Goal: Entertainment & Leisure: Consume media (video, audio)

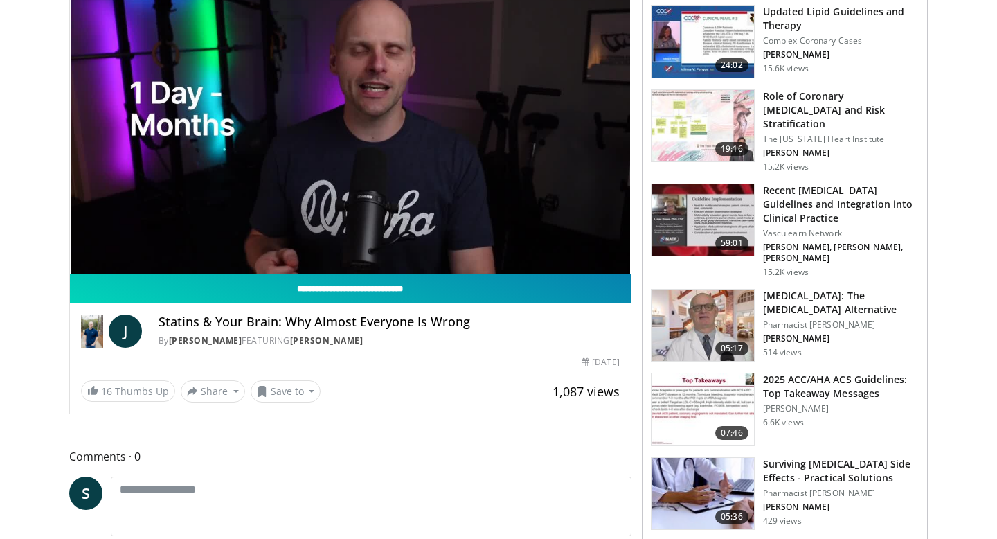
scroll to position [96, 0]
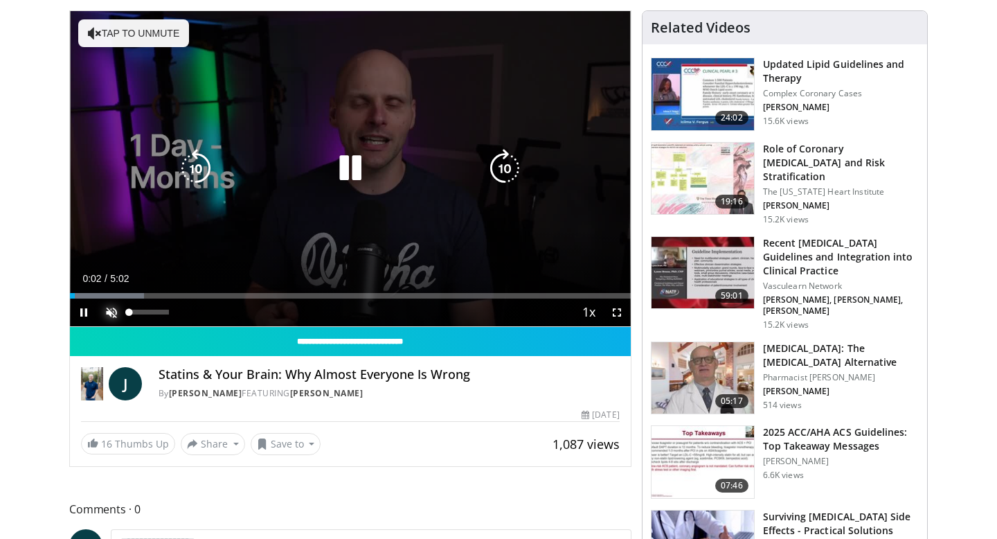
click at [109, 314] on span "Video Player" at bounding box center [112, 312] width 28 height 28
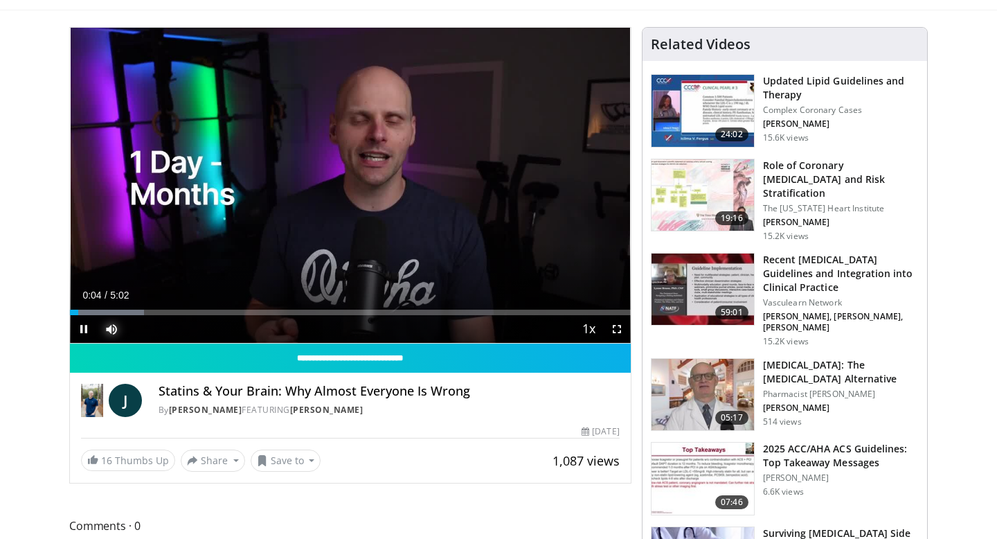
scroll to position [84, 0]
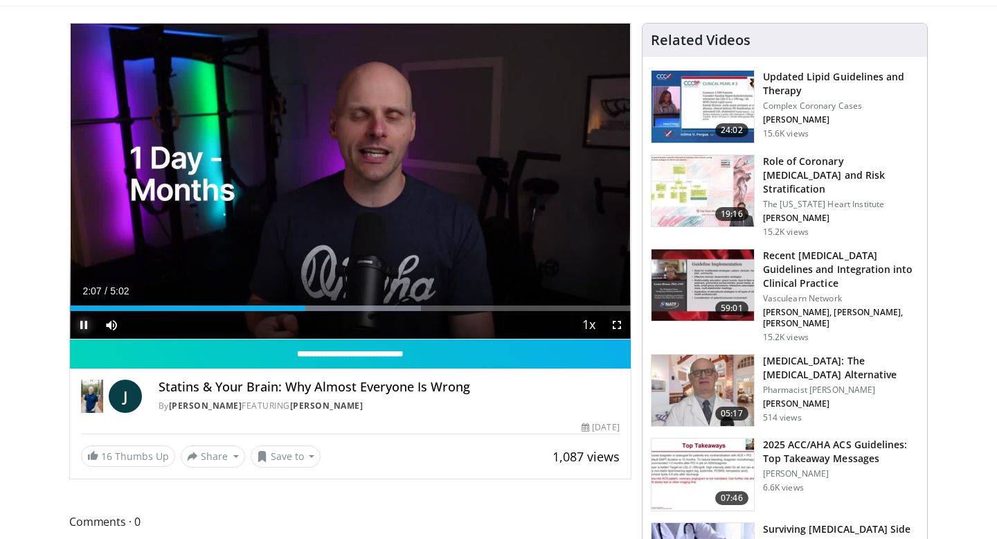
click at [83, 324] on span "Video Player" at bounding box center [84, 325] width 28 height 28
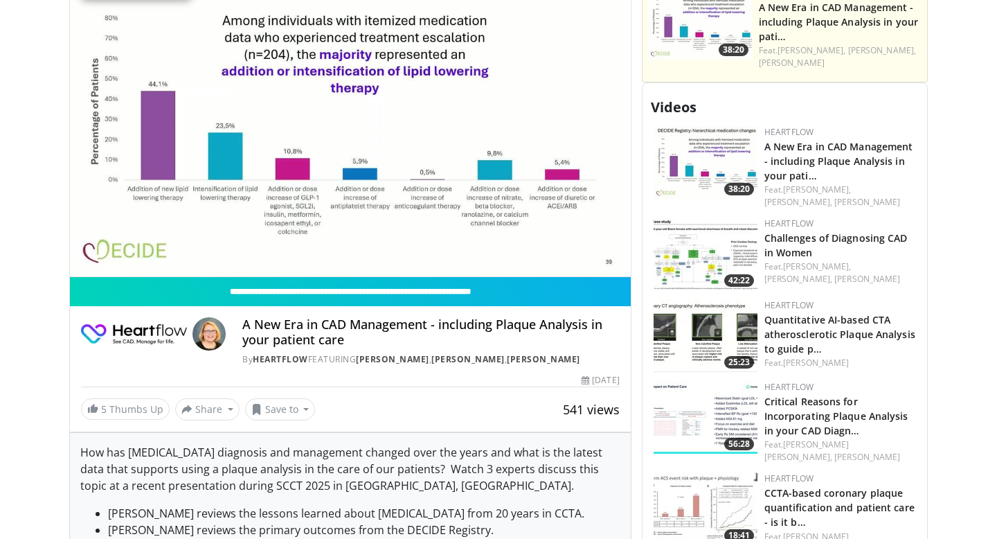
scroll to position [600, 0]
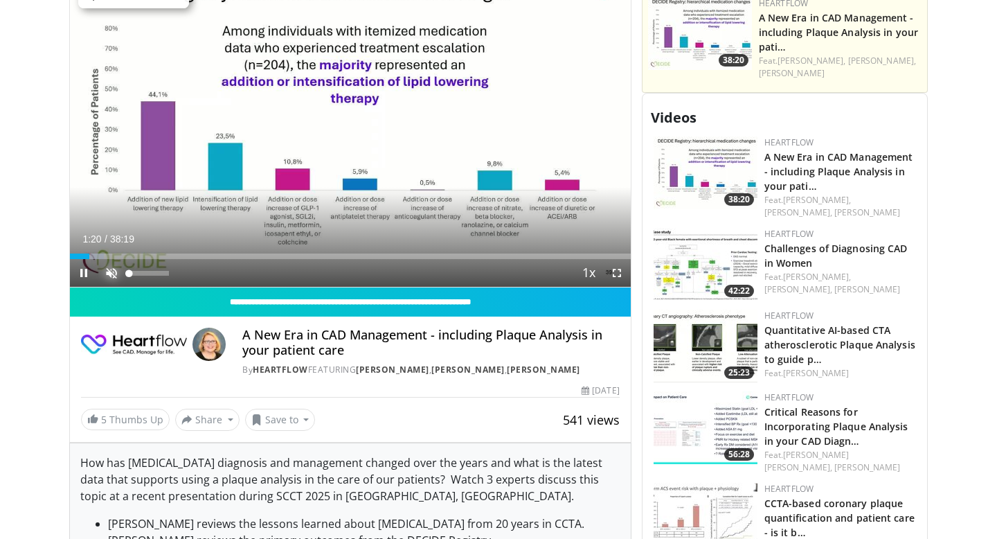
click at [113, 287] on span "Video Player" at bounding box center [112, 273] width 28 height 28
